Goal: Go to known website: Access a specific website the user already knows

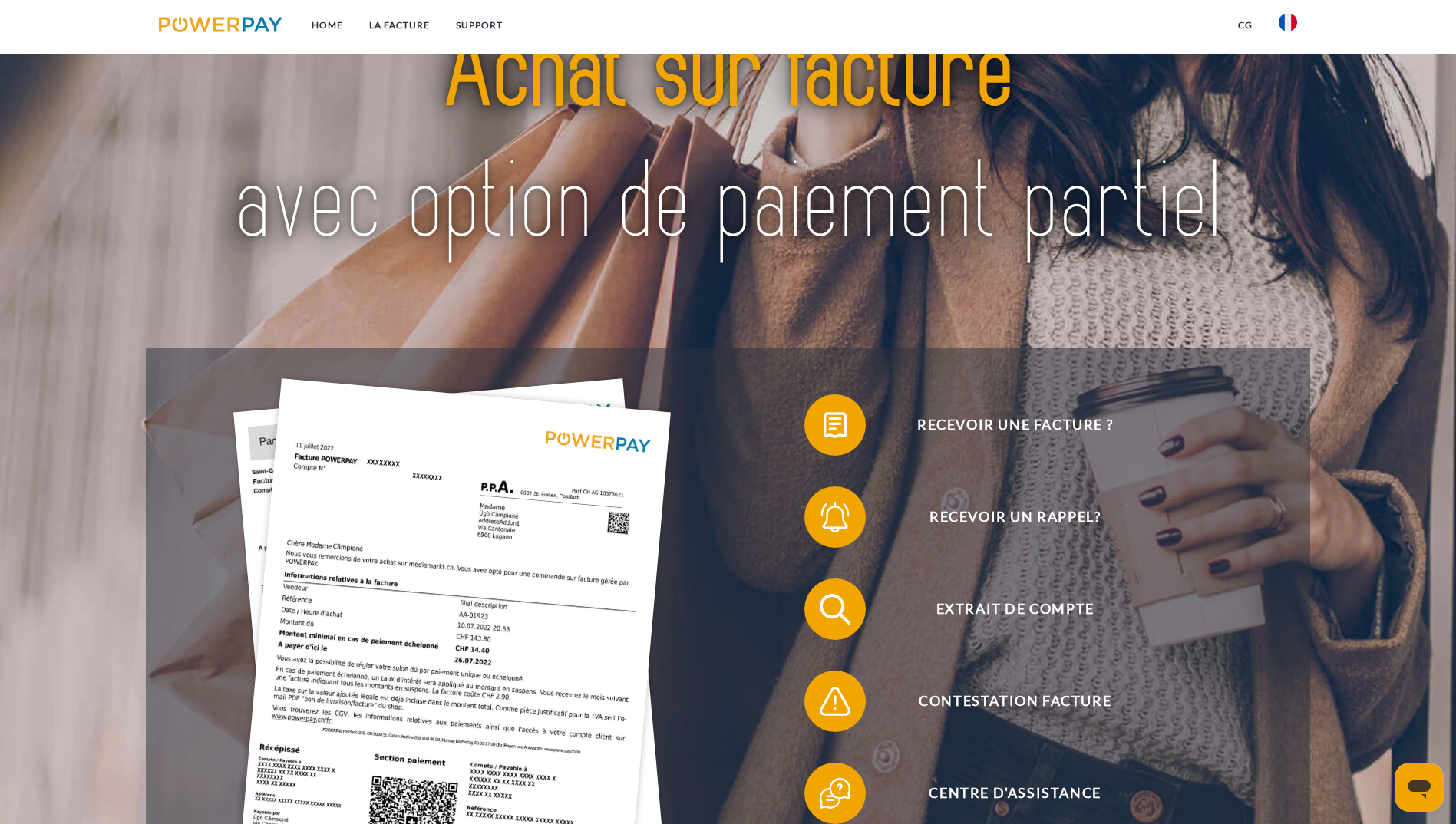
scroll to position [154, 0]
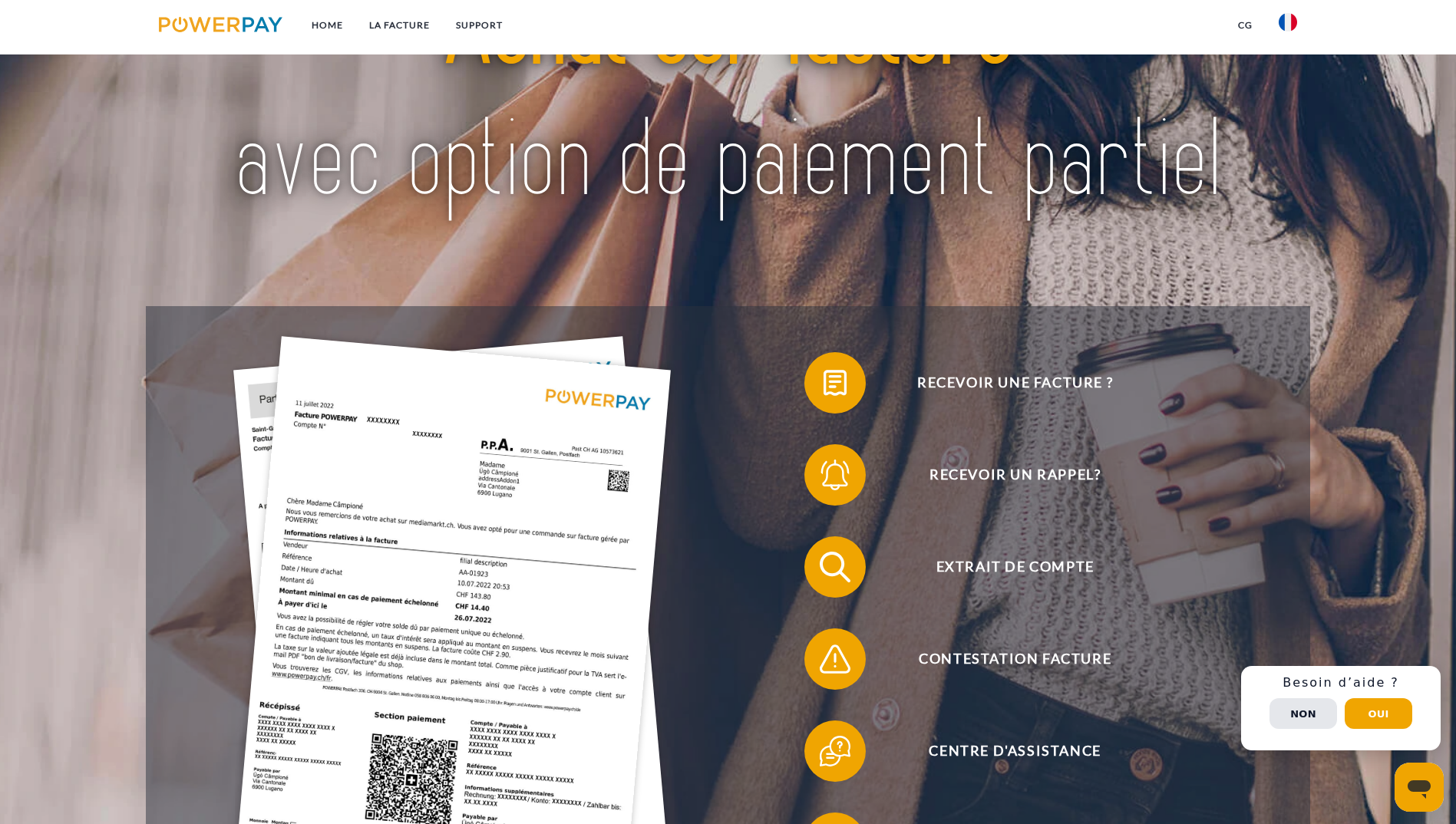
click at [1293, 17] on img at bounding box center [1288, 22] width 18 height 18
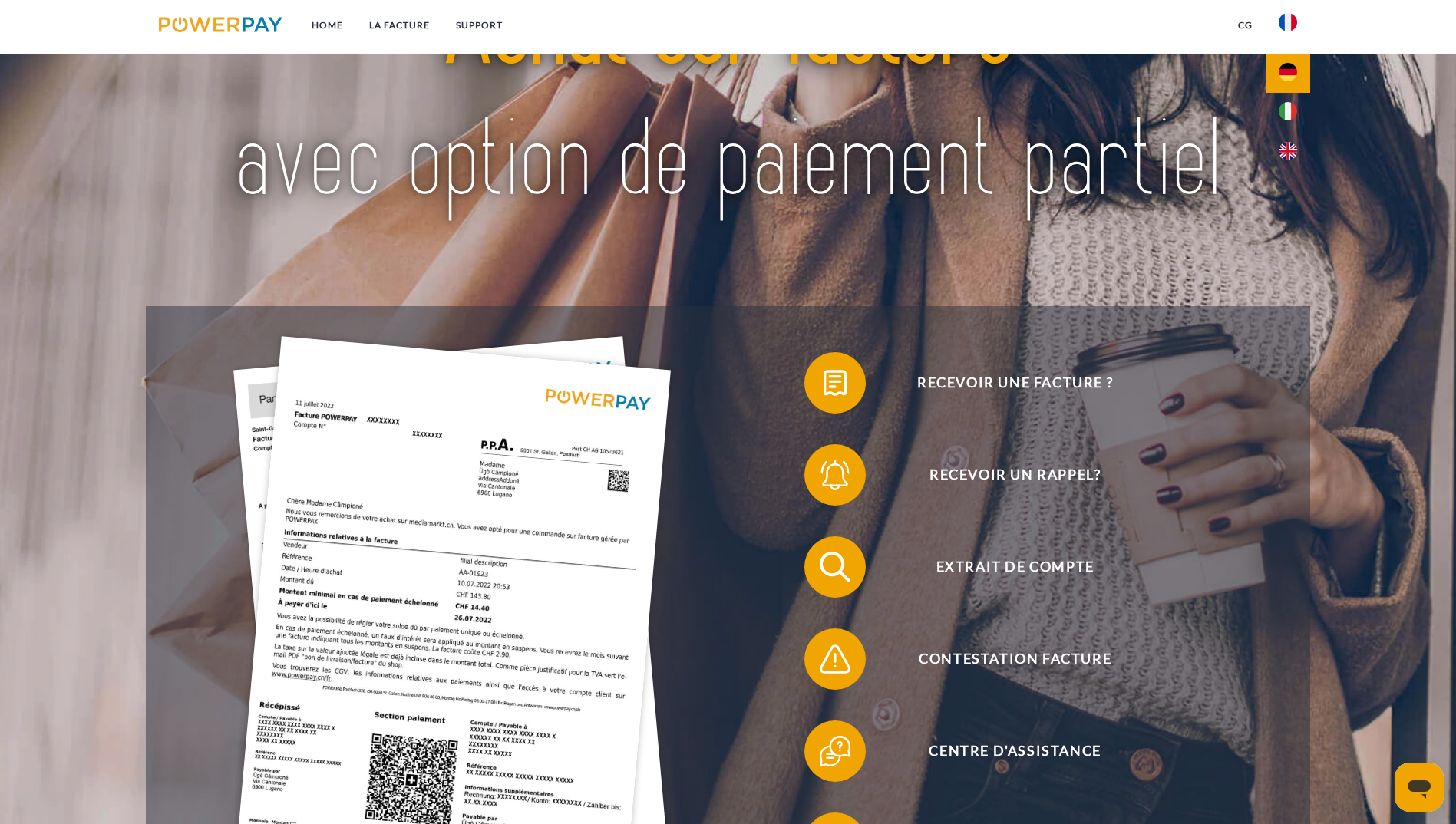
click at [1287, 62] on link at bounding box center [1288, 73] width 45 height 39
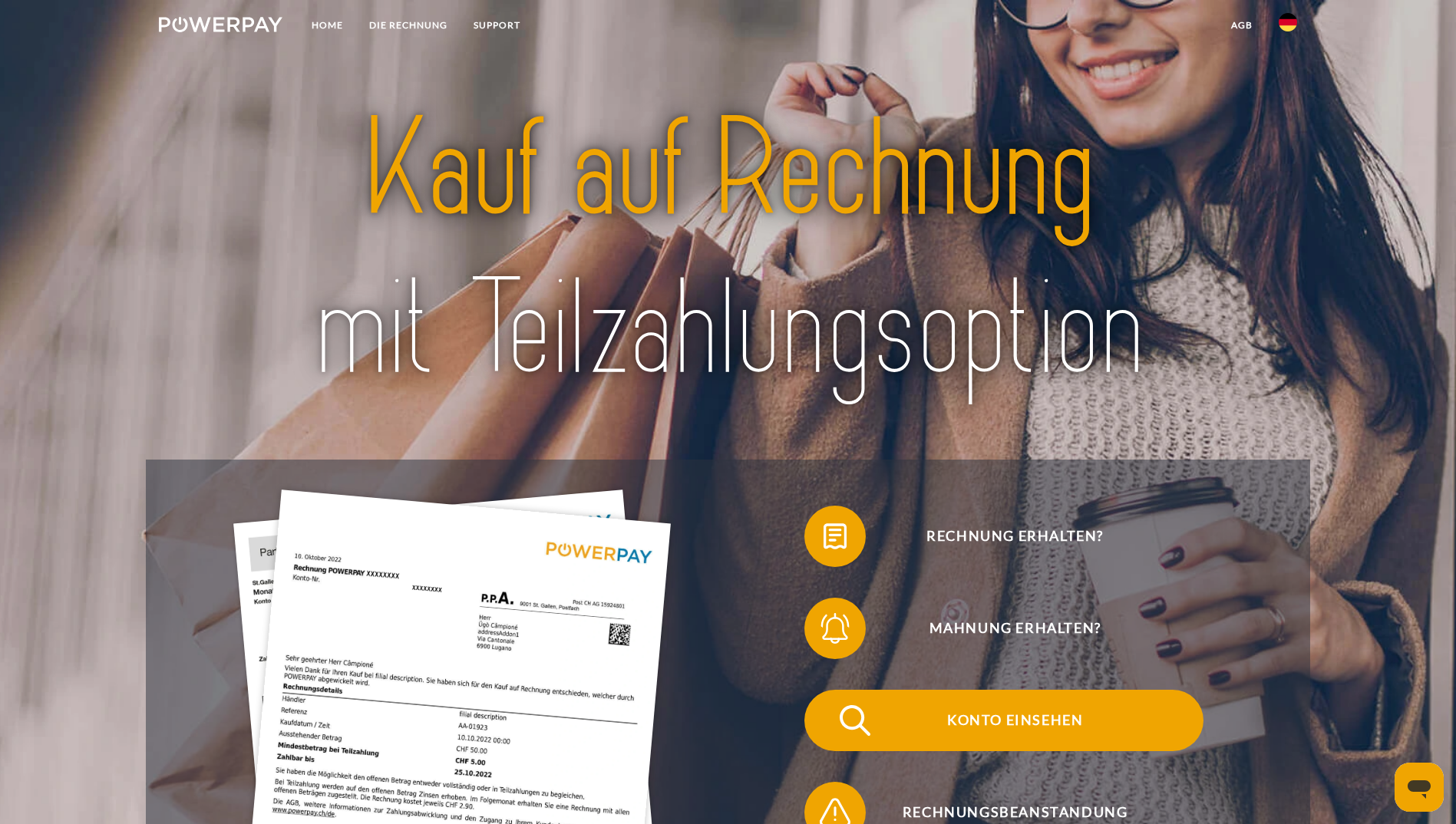
click at [827, 690] on span "Konto einsehen" at bounding box center [1014, 721] width 376 height 61
